Goal: Book appointment/travel/reservation

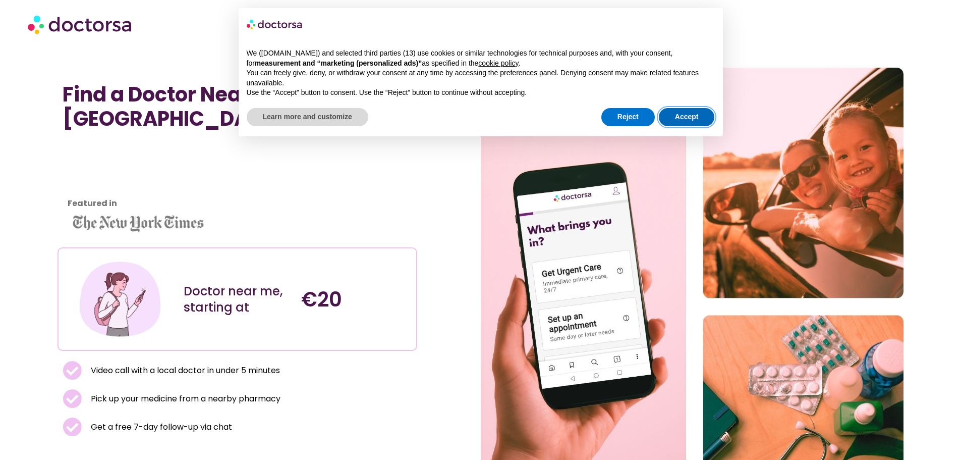
click at [678, 116] on button "Accept" at bounding box center [687, 117] width 56 height 18
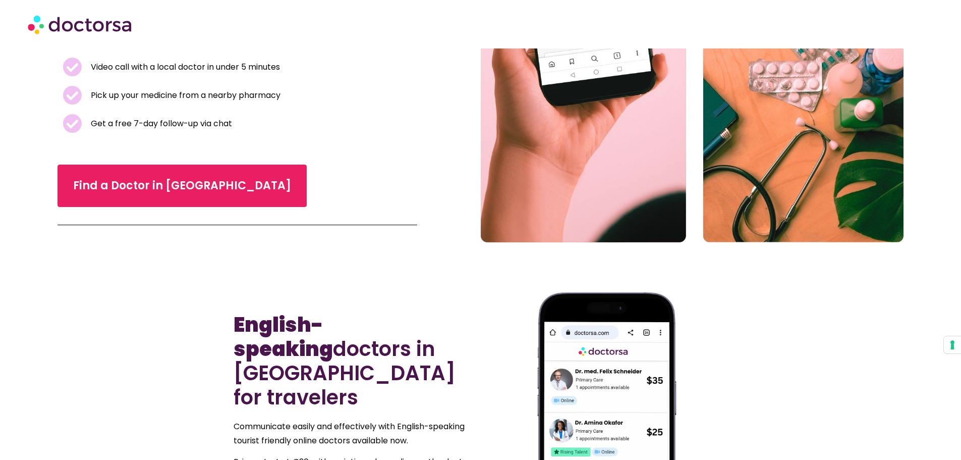
scroll to position [323, 0]
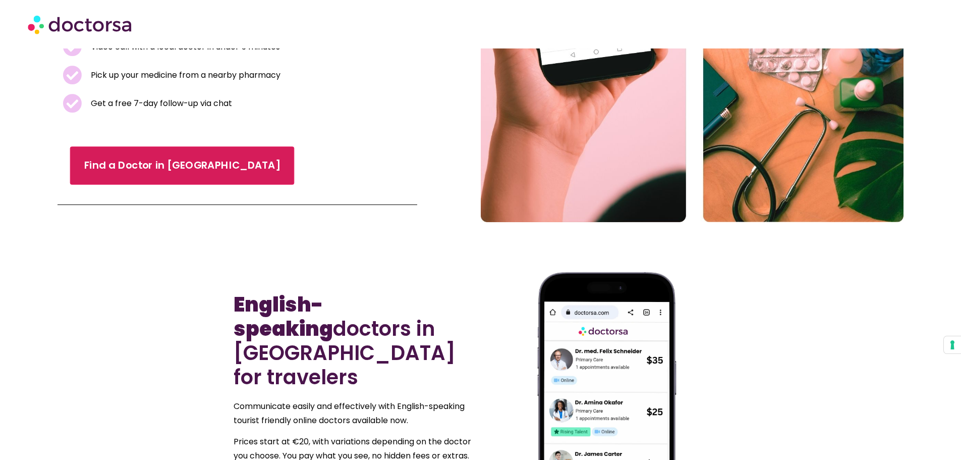
click at [164, 158] on span "Find a Doctor in [GEOGRAPHIC_DATA]" at bounding box center [182, 165] width 196 height 15
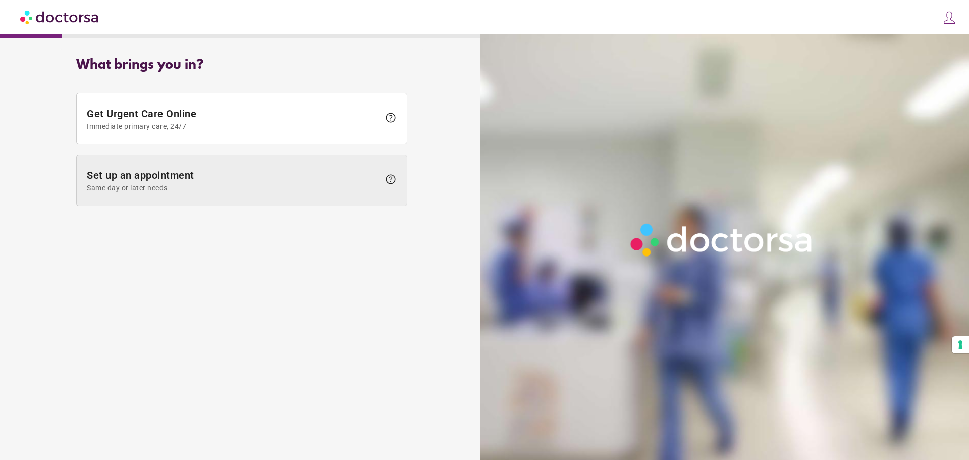
click at [145, 165] on span at bounding box center [242, 180] width 330 height 50
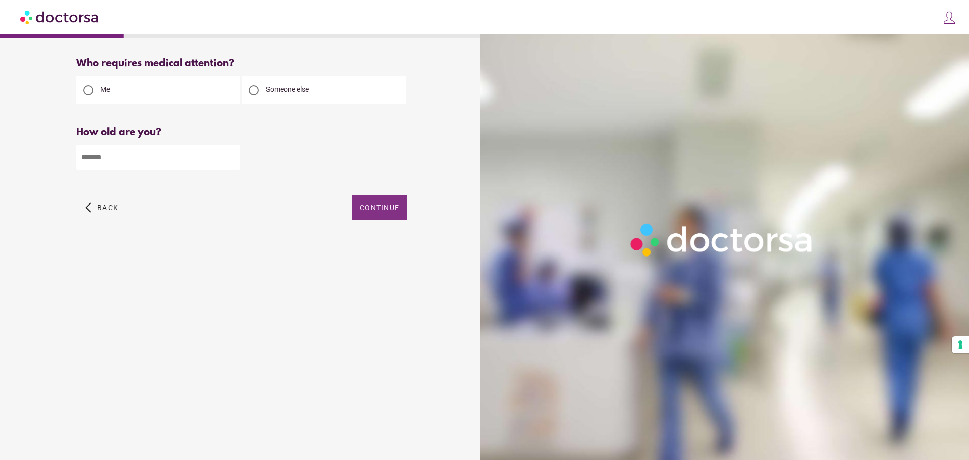
click at [385, 211] on span "Continue" at bounding box center [379, 207] width 39 height 8
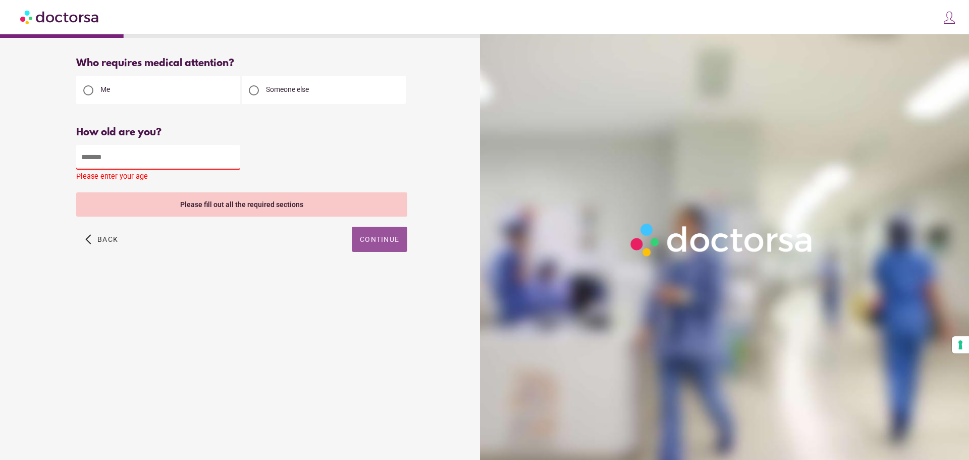
click at [180, 158] on input "number" at bounding box center [158, 157] width 164 height 25
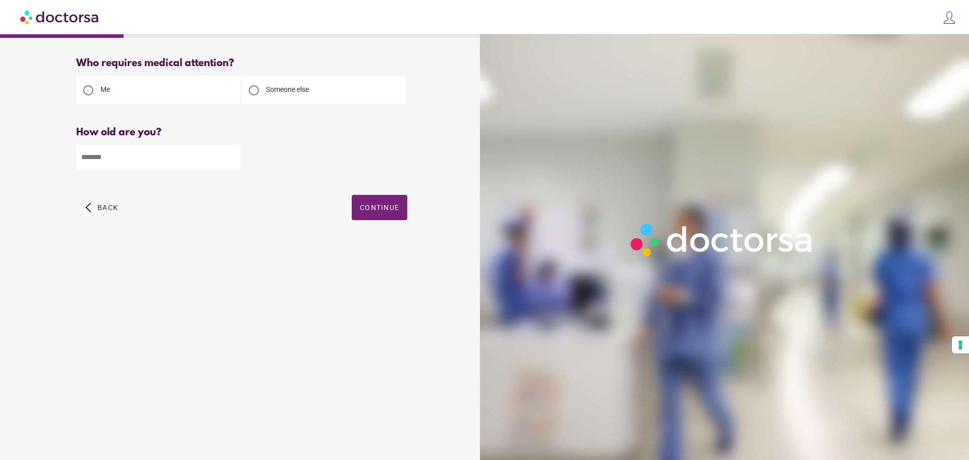
type input "**"
click at [381, 211] on span "Continue" at bounding box center [379, 207] width 39 height 8
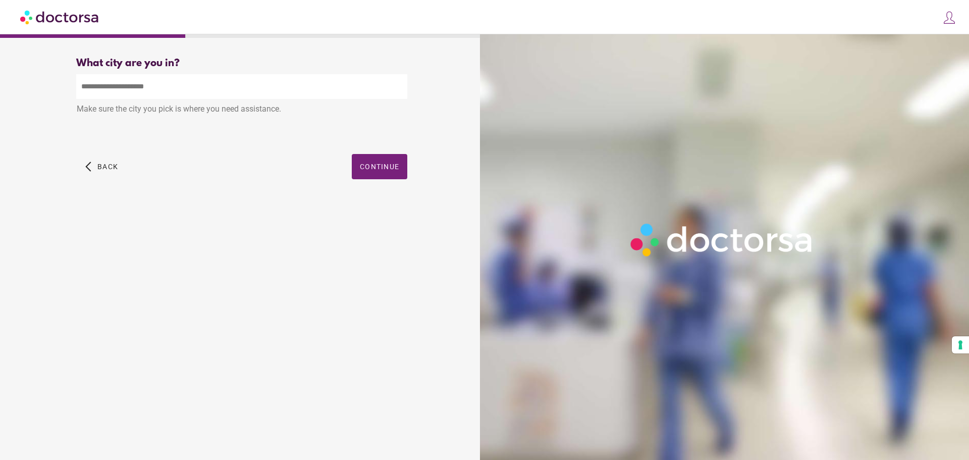
click at [156, 92] on input "text" at bounding box center [241, 86] width 331 height 25
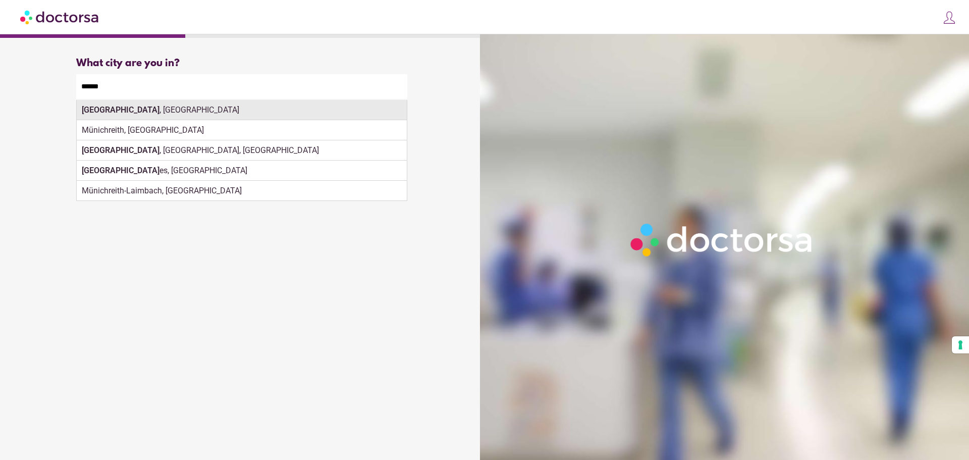
click at [274, 112] on div "Munich , Germany" at bounding box center [242, 110] width 330 height 20
type input "**********"
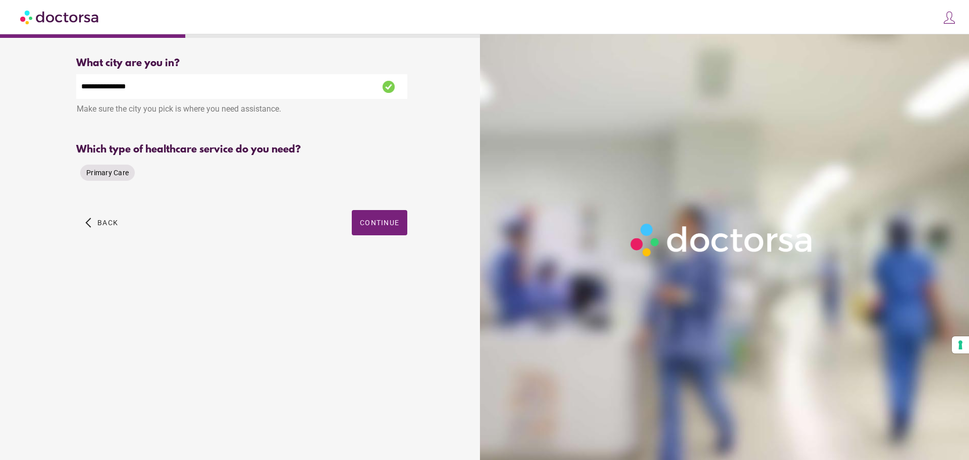
click at [108, 173] on span "Primary Care" at bounding box center [107, 173] width 42 height 8
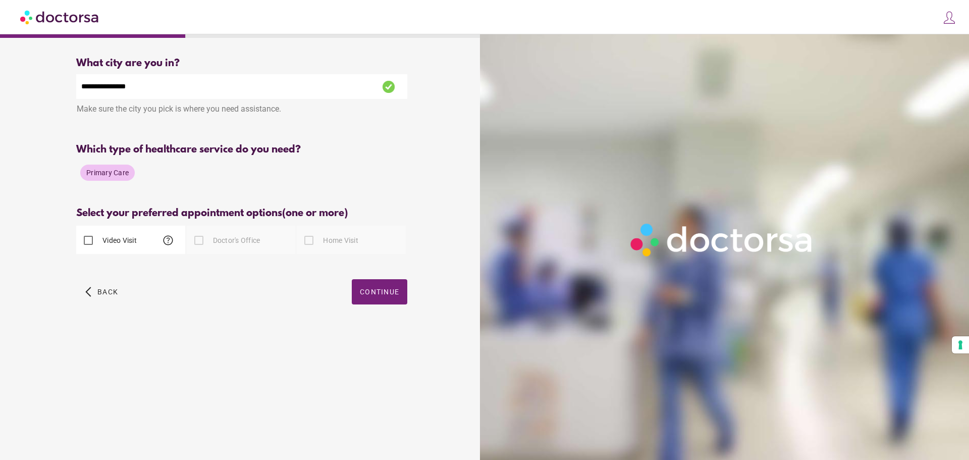
click at [198, 245] on div at bounding box center [199, 240] width 20 height 20
click at [381, 301] on span "button" at bounding box center [380, 291] width 56 height 25
